Goal: Task Accomplishment & Management: Complete application form

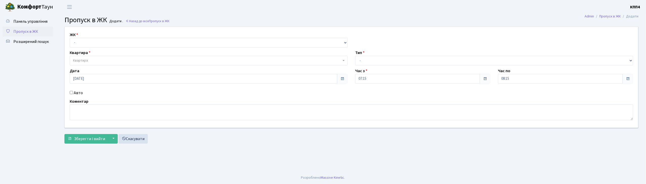
click at [72, 94] on div "Авто" at bounding box center [208, 93] width 285 height 6
click at [70, 92] on input "Авто" at bounding box center [71, 92] width 3 height 3
checkbox input "true"
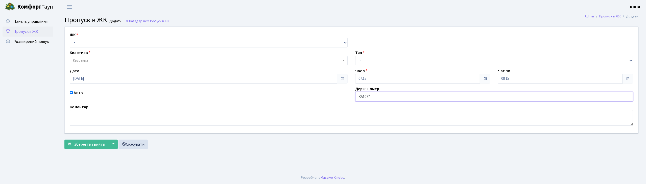
type input "КА1077МВ"
click at [379, 60] on select "- Доставка Таксі Гості Сервіс" at bounding box center [494, 61] width 278 height 10
select select "2"
click at [355, 56] on select "- Доставка Таксі Гості Сервіс" at bounding box center [494, 61] width 278 height 10
click at [164, 41] on select "- КТ, вул. Регенераторна, 4 КТ2, просп. Соборності, 17 КТ3, вул. Березнева, 16 …" at bounding box center [209, 43] width 278 height 10
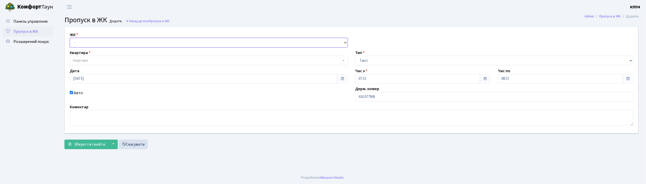
select select "271"
click at [70, 38] on select "- КТ, вул. Регенераторна, 4 КТ2, просп. [STREET_ADDRESS] [STREET_ADDRESS] [PERS…" at bounding box center [209, 43] width 278 height 10
select select
click at [157, 58] on span "Квартира" at bounding box center [207, 60] width 268 height 5
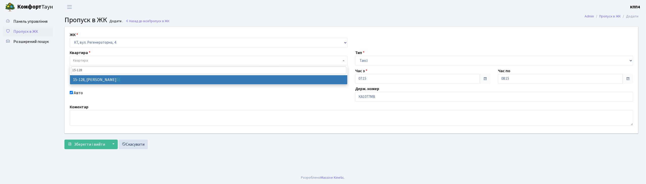
type input "15-128"
select select "8903"
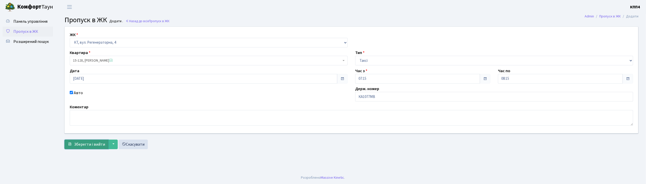
click at [94, 148] on button "Зберегти і вийти" at bounding box center [86, 145] width 44 height 10
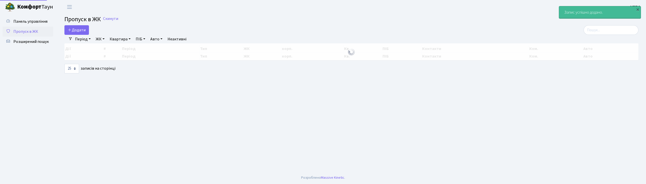
select select "25"
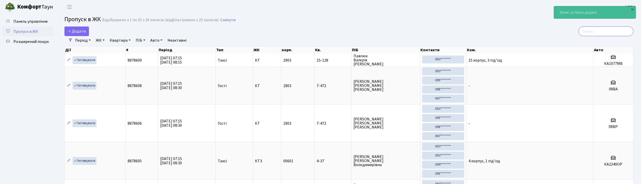
click at [605, 30] on input "search" at bounding box center [606, 32] width 55 height 10
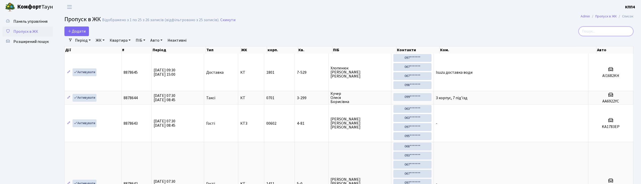
click at [604, 31] on input "search" at bounding box center [606, 32] width 55 height 10
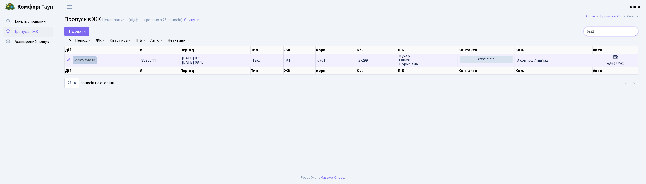
type input "6922"
click at [87, 61] on link "Активувати" at bounding box center [85, 60] width 24 height 8
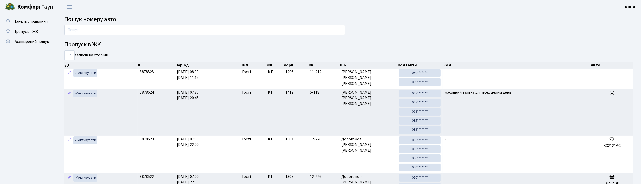
drag, startPoint x: 0, startPoint y: 0, endPoint x: 97, endPoint y: 34, distance: 103.0
click at [97, 34] on input "text" at bounding box center [204, 30] width 281 height 10
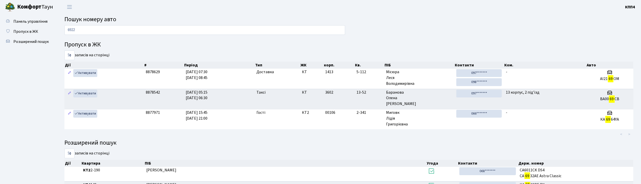
type input "6922"
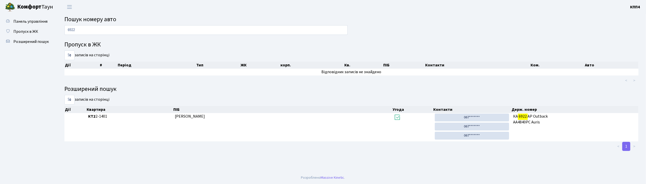
click at [111, 27] on input "6922" at bounding box center [205, 30] width 283 height 10
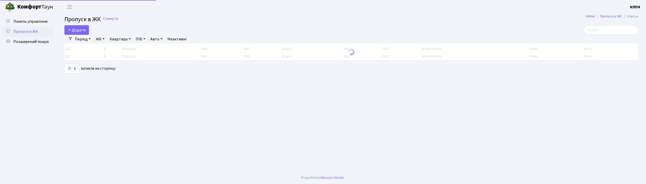
select select "25"
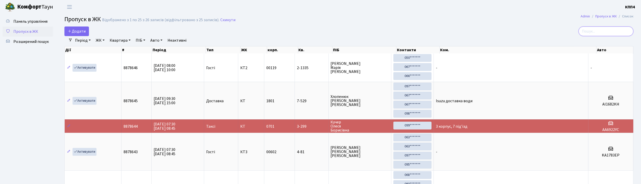
click at [606, 31] on input "search" at bounding box center [606, 32] width 55 height 10
click at [605, 30] on input "search" at bounding box center [606, 32] width 55 height 10
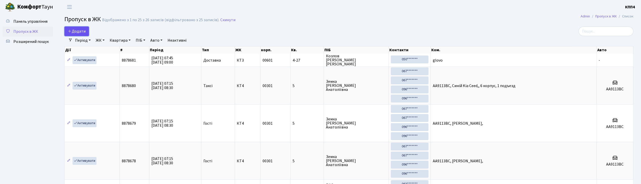
click at [87, 35] on link "Додати" at bounding box center [76, 32] width 25 height 10
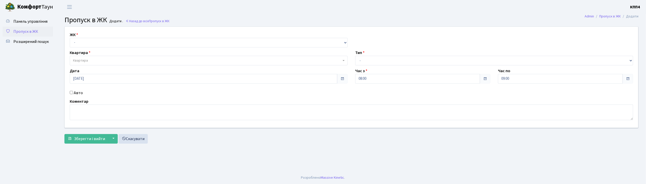
click at [70, 93] on input "Авто" at bounding box center [71, 92] width 3 height 3
checkbox input "true"
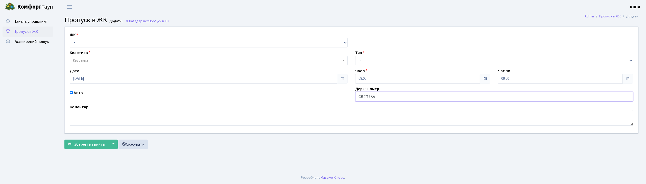
type input "СВ4716ВА"
click at [82, 42] on select "- КТ, вул. Регенераторна, 4 КТ2, просп. [STREET_ADDRESS] [STREET_ADDRESS] [PERS…" at bounding box center [209, 43] width 278 height 10
select select "271"
click at [70, 38] on select "- КТ, вул. Регенераторна, 4 КТ2, просп. Соборності, 17 КТ3, вул. Березнева, 16 …" at bounding box center [209, 43] width 278 height 10
select select
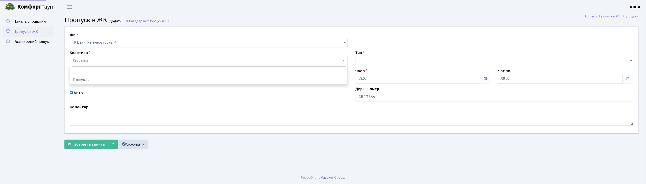
click at [90, 62] on span "Квартира" at bounding box center [207, 60] width 268 height 5
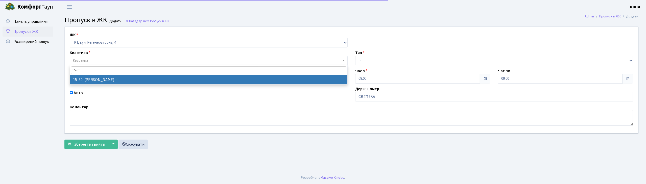
type input "15-39"
drag, startPoint x: 96, startPoint y: 81, endPoint x: 228, endPoint y: 74, distance: 131.8
select select "8814"
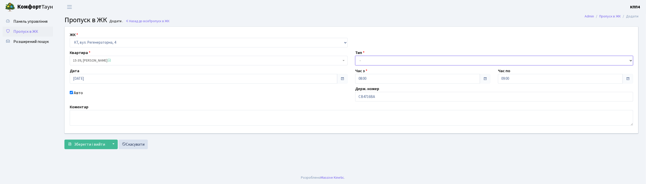
click at [376, 63] on select "- Доставка Таксі Гості Сервіс" at bounding box center [494, 61] width 278 height 10
select select "2"
click at [355, 56] on select "- Доставка Таксі Гості Сервіс" at bounding box center [494, 61] width 278 height 10
click at [84, 145] on span "Зберегти і вийти" at bounding box center [89, 145] width 31 height 6
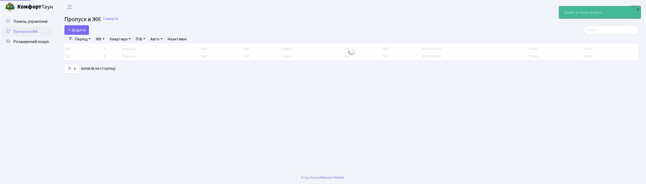
select select "25"
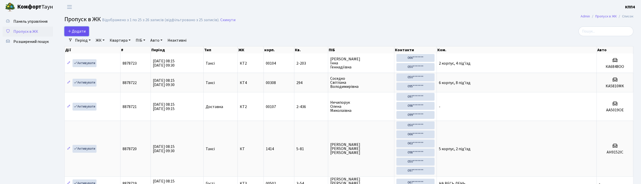
click at [79, 32] on span "Додати" at bounding box center [77, 32] width 18 height 6
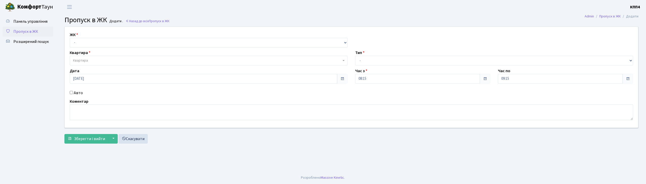
click at [71, 93] on input "Авто" at bounding box center [71, 92] width 3 height 3
checkbox input "true"
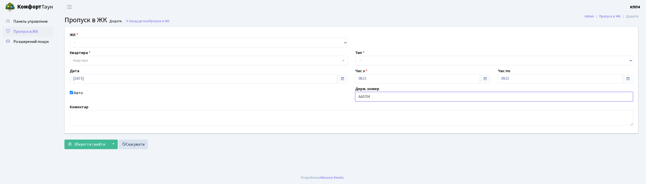
type input "АА0704ОІ"
click at [97, 44] on select "- КТ, вул. Регенераторна, 4 КТ2, просп. Соборності, 17 КТ3, вул. Березнева, 16 …" at bounding box center [209, 43] width 278 height 10
select select "271"
click at [70, 38] on select "- КТ, вул. Регенераторна, 4 КТ2, просп. Соборності, 17 КТ3, вул. Березнева, 16 …" at bounding box center [209, 43] width 278 height 10
select select
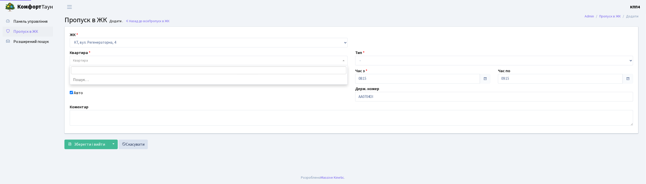
click at [100, 57] on span "Квартира" at bounding box center [209, 61] width 278 height 10
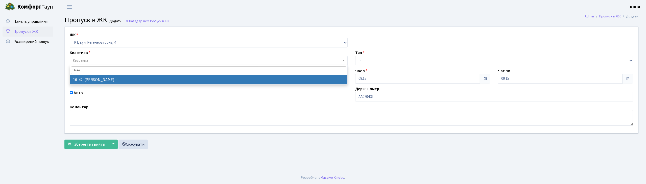
type input "16-42"
select select "8603"
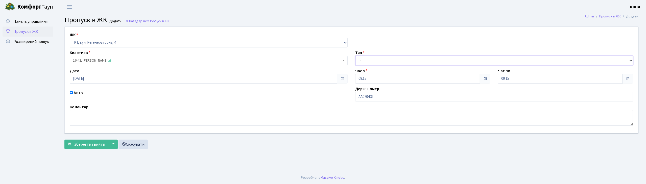
click at [358, 60] on select "- Доставка Таксі Гості Сервіс" at bounding box center [494, 61] width 278 height 10
select select "2"
click at [355, 56] on select "- Доставка Таксі Гості Сервіс" at bounding box center [494, 61] width 278 height 10
click at [84, 149] on button "Зберегти і вийти" at bounding box center [86, 145] width 44 height 10
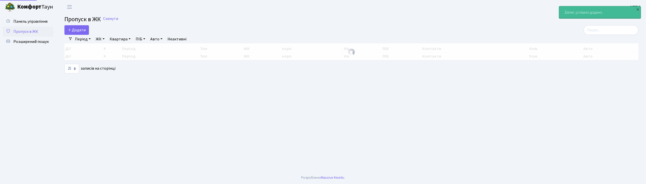
select select "25"
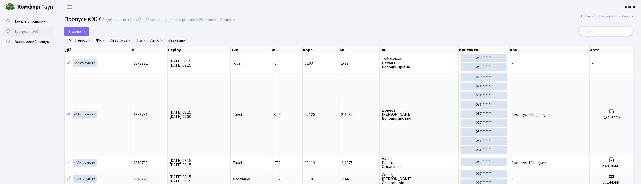
click at [609, 35] on input "search" at bounding box center [606, 32] width 55 height 10
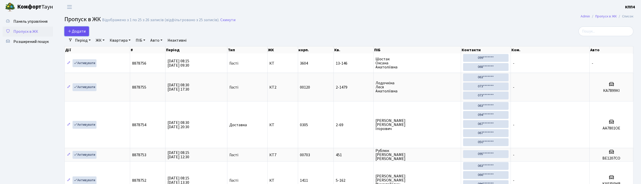
click at [75, 31] on span "Додати" at bounding box center [77, 32] width 18 height 6
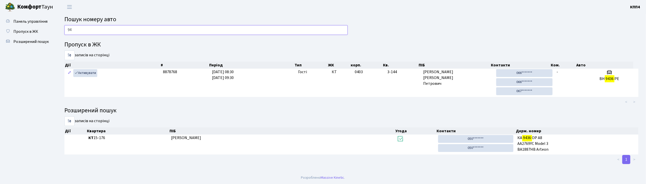
type input "9"
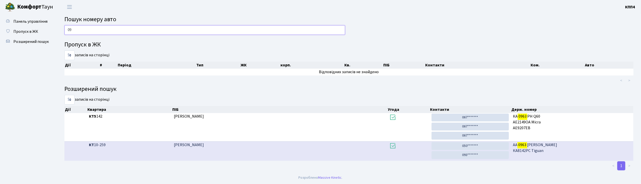
type input "0"
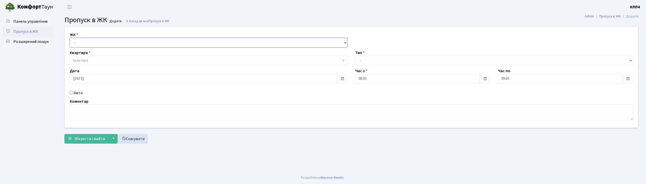
click at [82, 40] on select "- КТ, вул. Регенераторна, 4 КТ2, просп. Соборності, 17 КТ3, вул. Березнева, 16 …" at bounding box center [209, 43] width 278 height 10
select select "271"
click at [70, 38] on select "- КТ, вул. Регенераторна, 4 КТ2, просп. Соборності, 17 КТ3, вул. Березнева, 16 …" at bounding box center [209, 43] width 278 height 10
select select
click at [83, 58] on span "Квартира" at bounding box center [209, 61] width 278 height 10
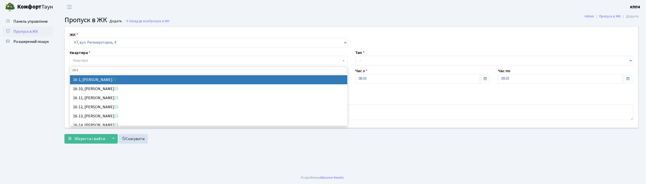
type input "16-1"
select select "8562"
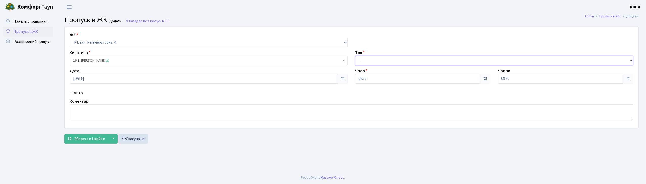
click at [381, 61] on select "- Доставка Таксі Гості Сервіс" at bounding box center [494, 61] width 278 height 10
select select "3"
click at [355, 56] on select "- Доставка Таксі Гості Сервіс" at bounding box center [494, 61] width 278 height 10
click at [90, 110] on textarea at bounding box center [351, 113] width 563 height 16
type textarea "[DEMOGRAPHIC_DATA]"
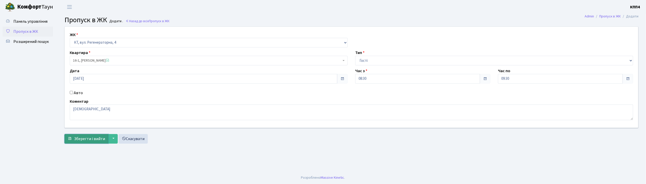
click at [85, 141] on span "Зберегти і вийти" at bounding box center [89, 139] width 31 height 6
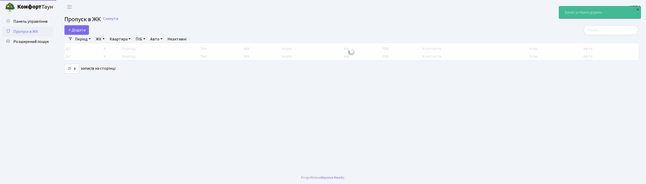
select select "25"
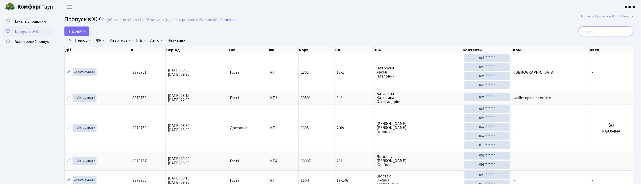
click at [615, 35] on input "search" at bounding box center [606, 32] width 55 height 10
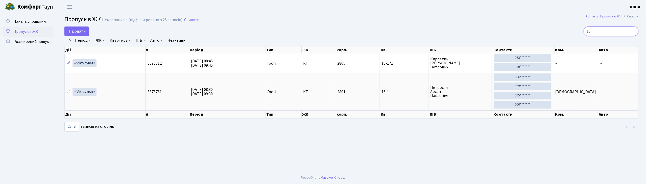
type input "1"
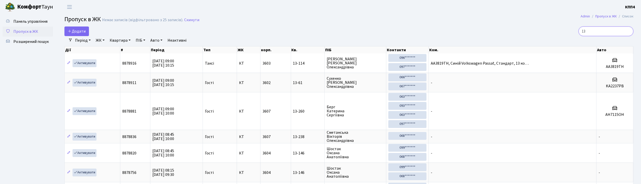
type input "1"
